Goal: Task Accomplishment & Management: Complete application form

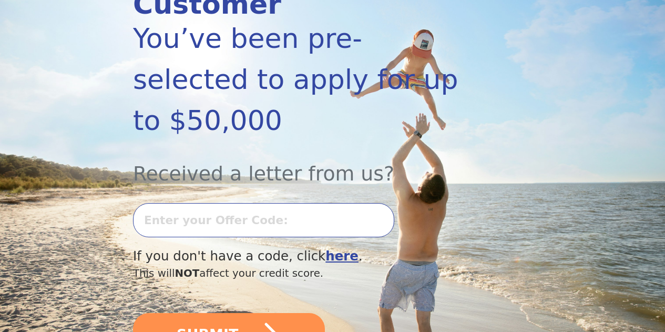
scroll to position [202, 0]
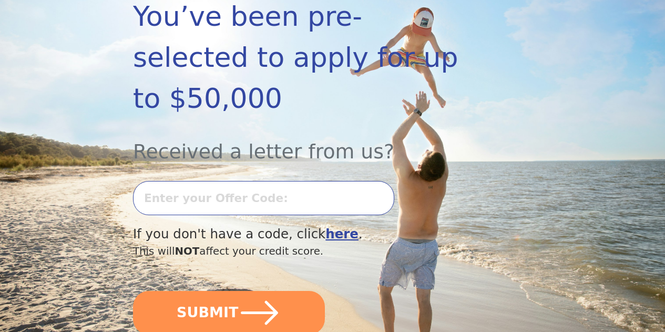
click at [282, 207] on input "text" at bounding box center [263, 198] width 261 height 34
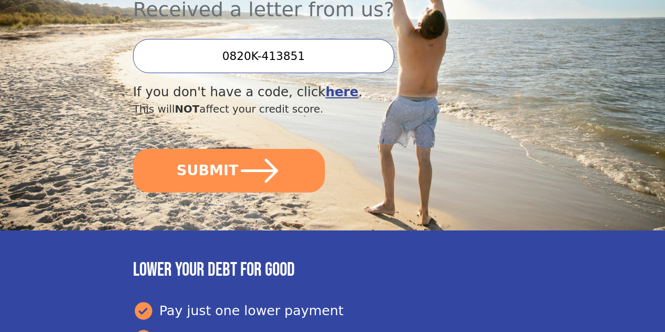
scroll to position [353, 0]
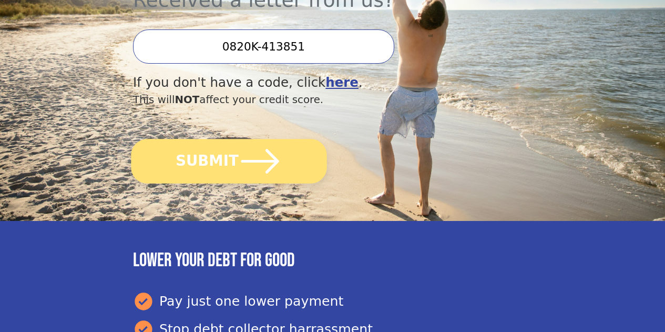
type input "0820K-413851"
click at [203, 172] on button "SUBMIT" at bounding box center [228, 161] width 195 height 45
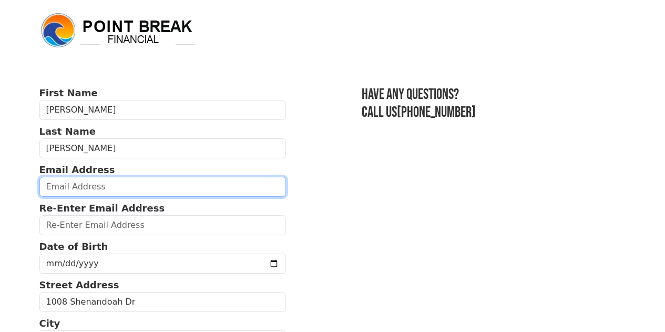
click at [145, 184] on input "email" at bounding box center [162, 187] width 247 height 20
type input "witherslynne@gmail.com"
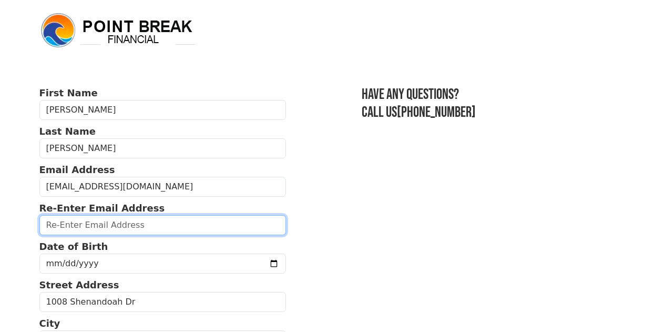
click at [144, 229] on input "email" at bounding box center [162, 225] width 247 height 20
type input "witherslynne@gmail.com"
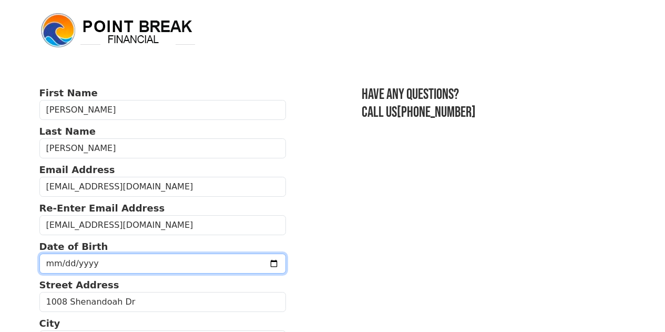
click at [115, 269] on input "date" at bounding box center [162, 263] width 247 height 20
type input "1957-10-01"
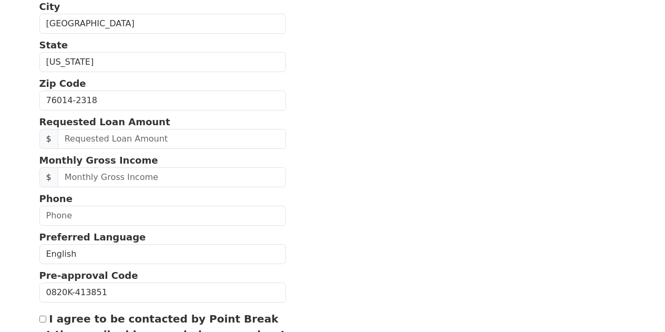
scroll to position [334, 0]
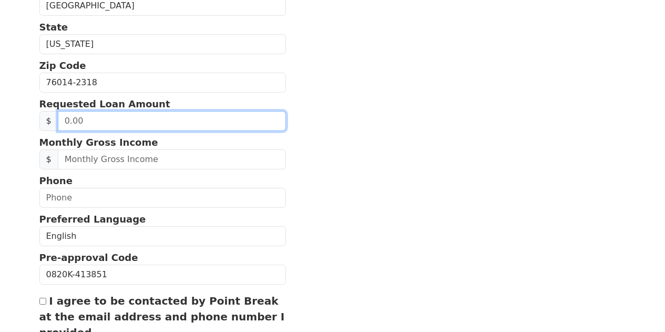
click at [209, 131] on input "text" at bounding box center [172, 121] width 228 height 20
click at [91, 131] on input "20.00" at bounding box center [172, 121] width 228 height 20
click at [70, 131] on input "20.00" at bounding box center [172, 121] width 228 height 20
type input "20,000.00"
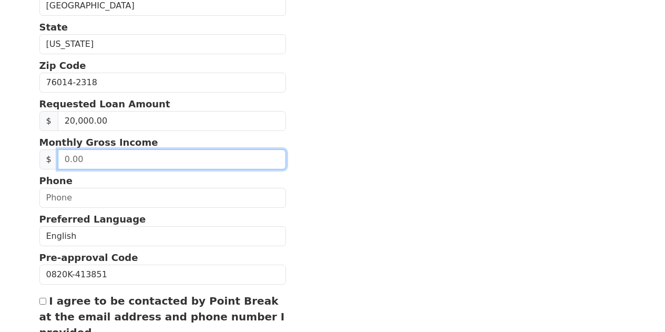
click at [97, 169] on input "text" at bounding box center [172, 159] width 228 height 20
type input "4,000.00"
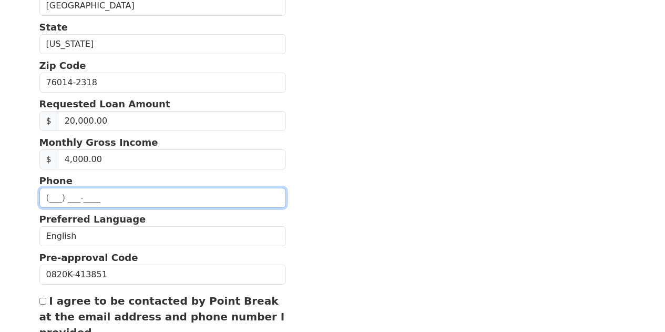
click at [84, 208] on input "text" at bounding box center [162, 198] width 247 height 20
type input "(817) 240-6173"
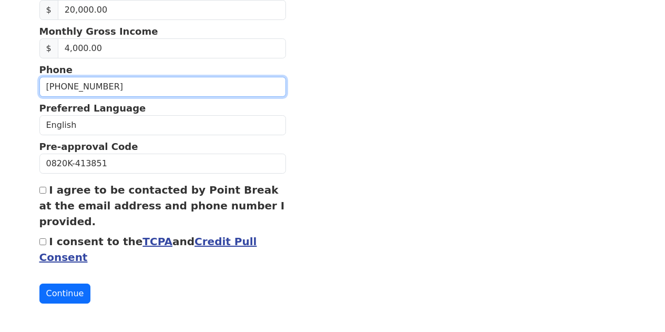
scroll to position [472, 0]
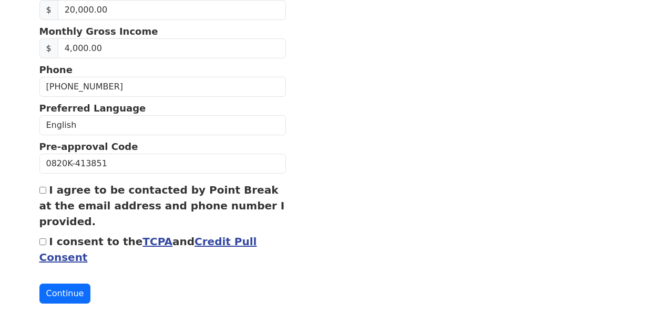
click at [43, 182] on div "I agree to be contacted by Point Break at the email address and phone number I …" at bounding box center [162, 205] width 247 height 47
click at [41, 187] on input "I agree to be contacted by Point Break at the email address and phone number I …" at bounding box center [42, 190] width 7 height 7
checkbox input "true"
click at [42, 239] on input "I consent to the TCPA and Credit Pull Consent" at bounding box center [42, 241] width 7 height 7
checkbox input "true"
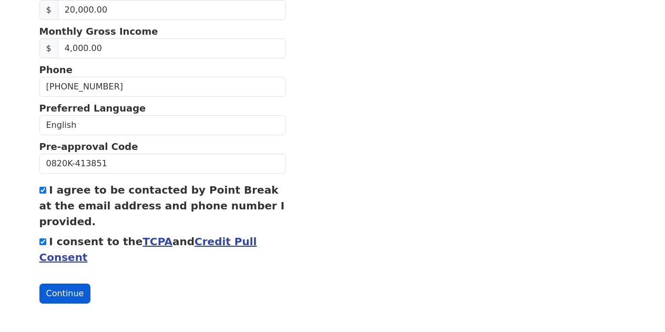
click at [69, 291] on button "Continue" at bounding box center [64, 293] width 51 height 20
